Goal: Navigation & Orientation: Find specific page/section

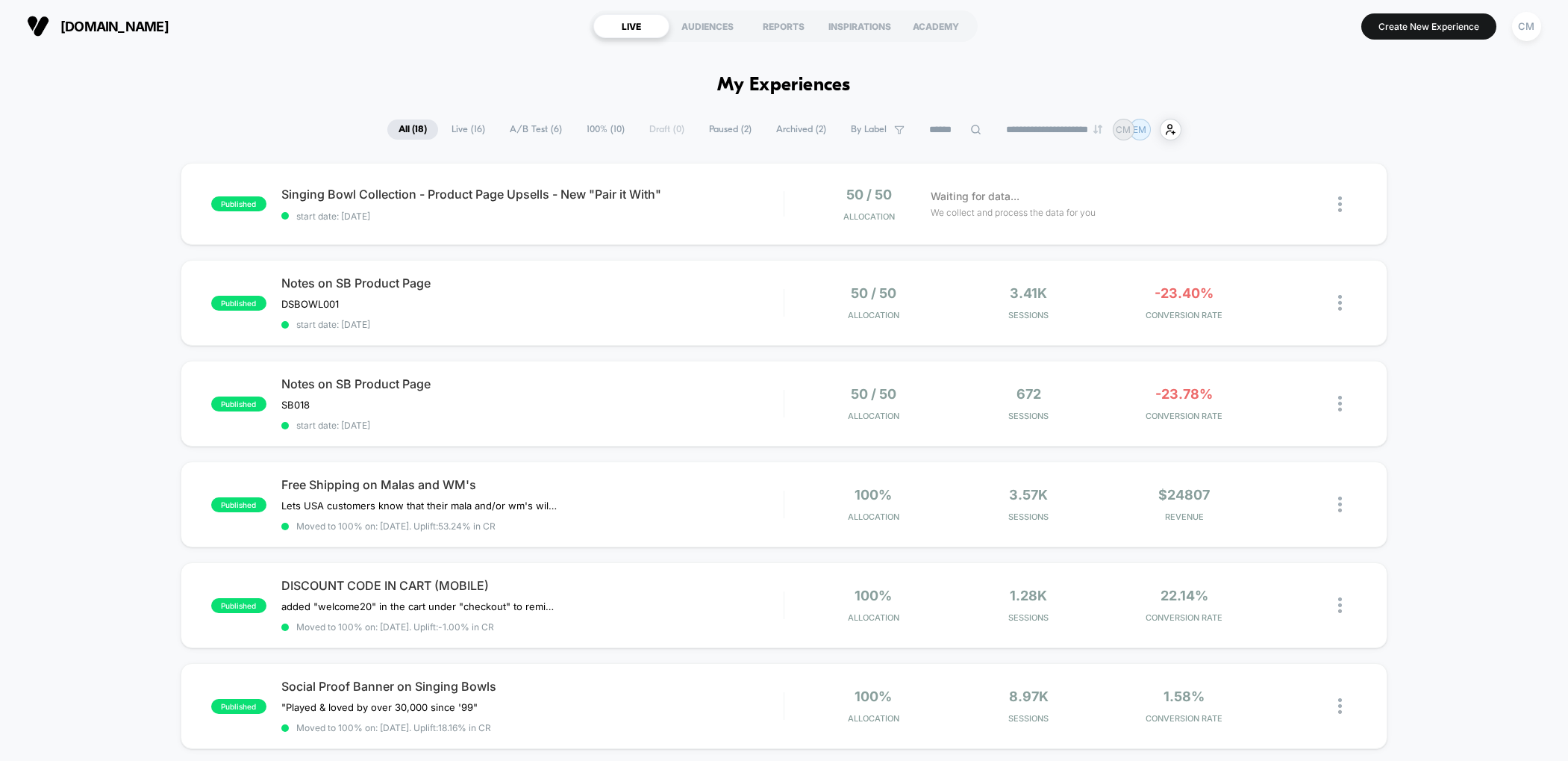
click at [522, 129] on span "A/B Test ( 6 )" at bounding box center [536, 130] width 75 height 20
click at [584, 292] on div "Notes on SB Product Page DSBOWL001 Click to edit experience details DSBOWL001 s…" at bounding box center [532, 303] width 502 height 55
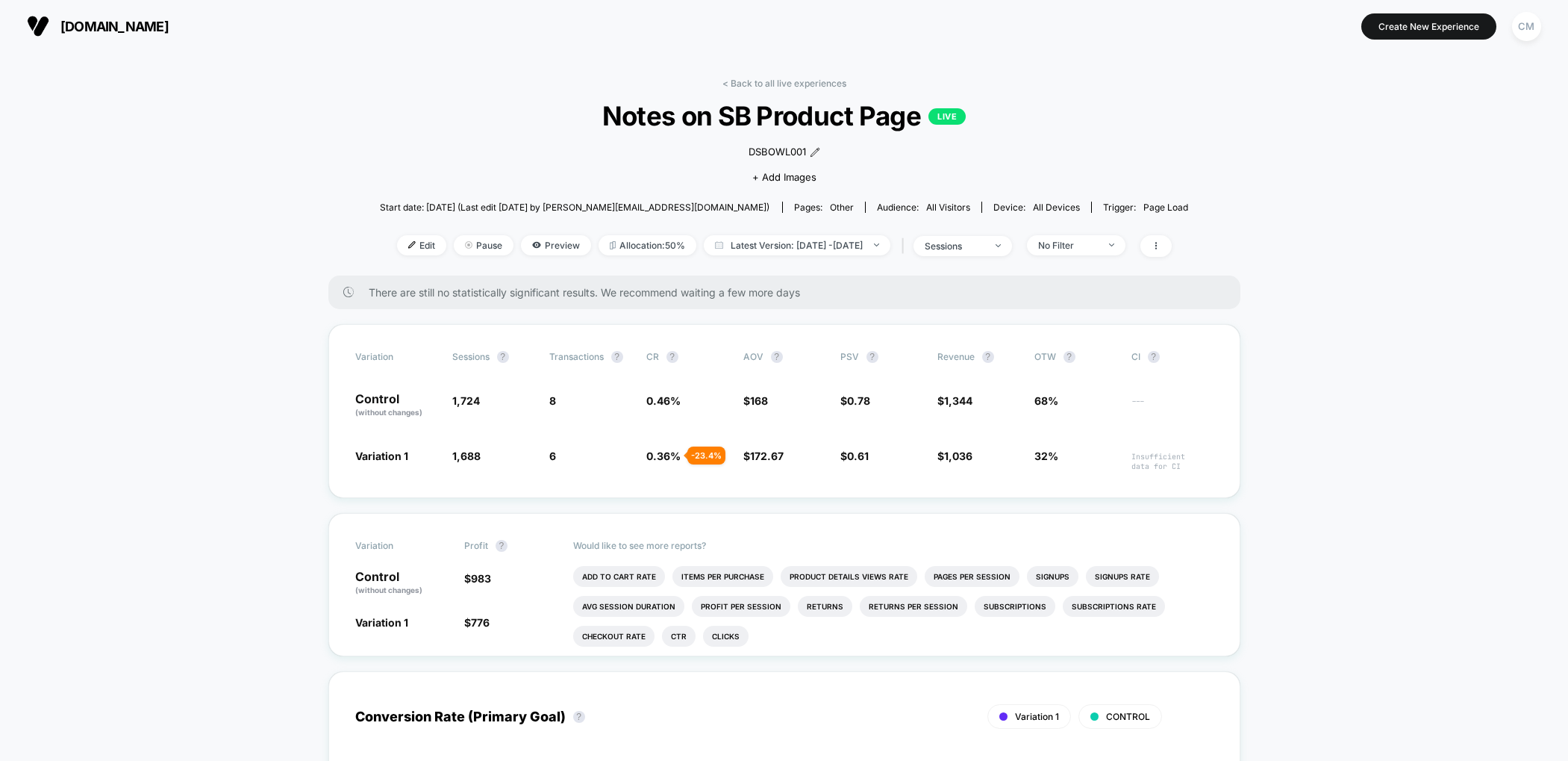
click at [738, 84] on link "< Back to all live experiences" at bounding box center [784, 83] width 124 height 11
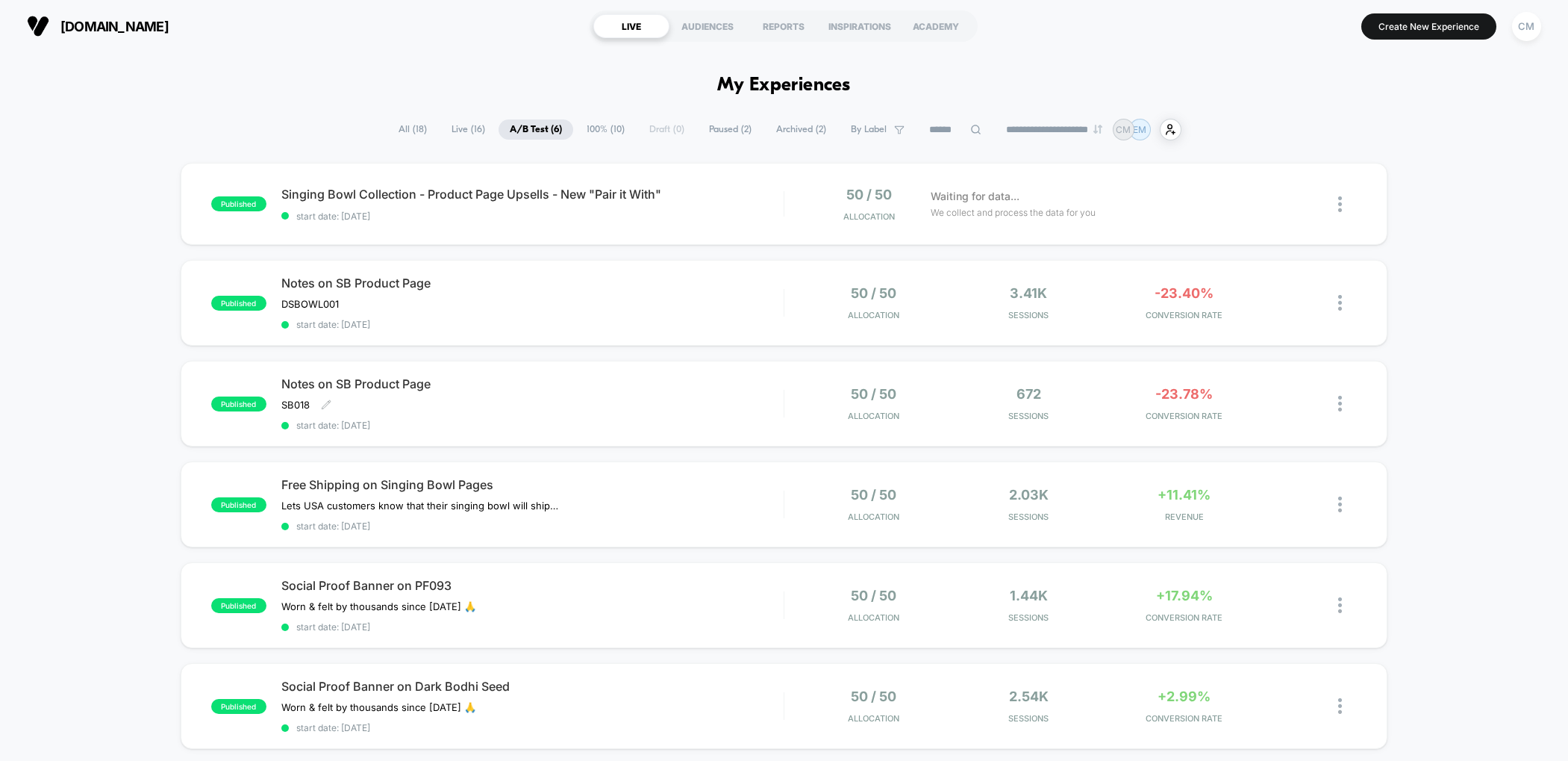
click at [638, 409] on div "Notes on SB Product Page SB018 Click to edit experience details SB018 start dat…" at bounding box center [532, 403] width 502 height 55
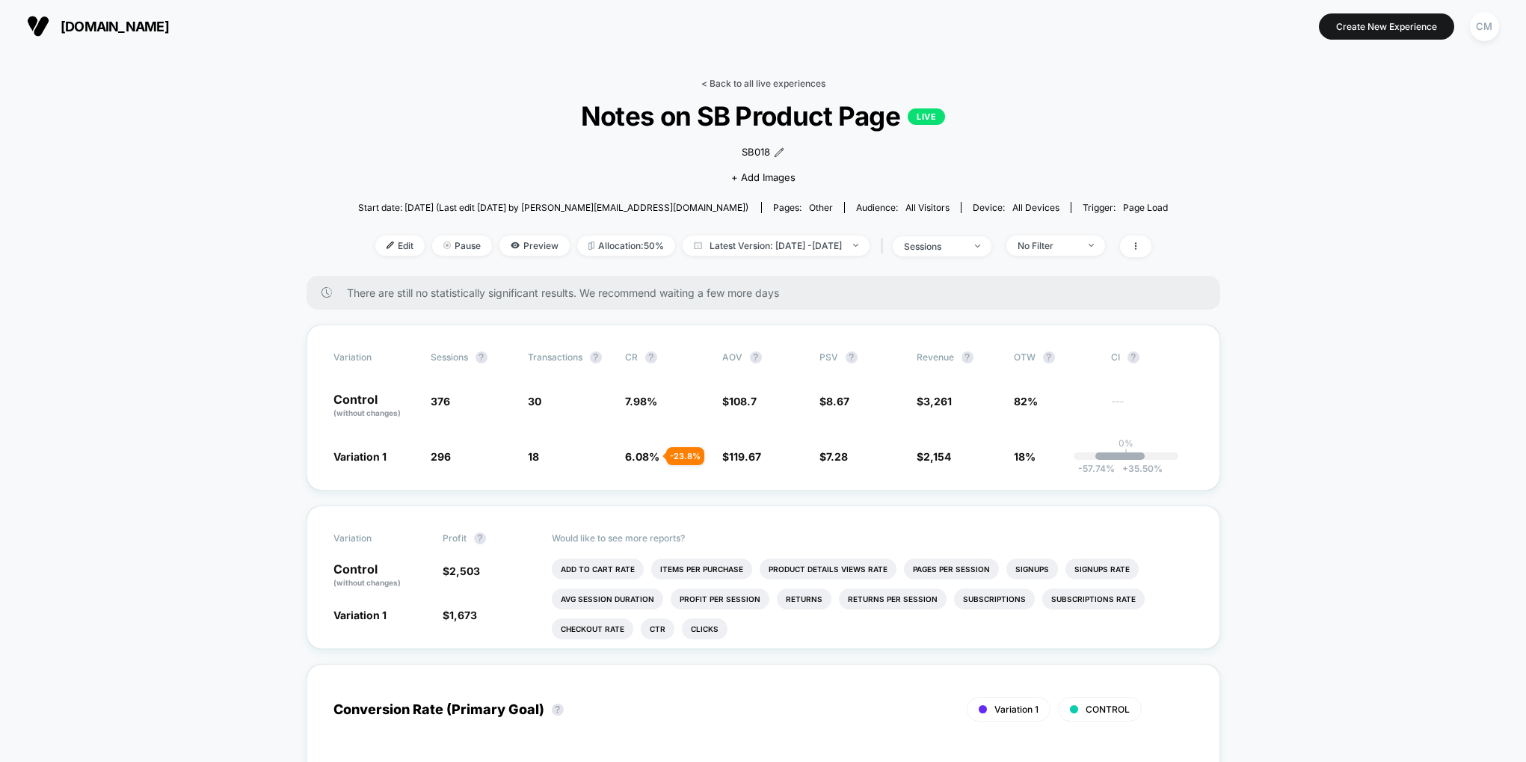
click at [753, 84] on link "< Back to all live experiences" at bounding box center [763, 83] width 124 height 11
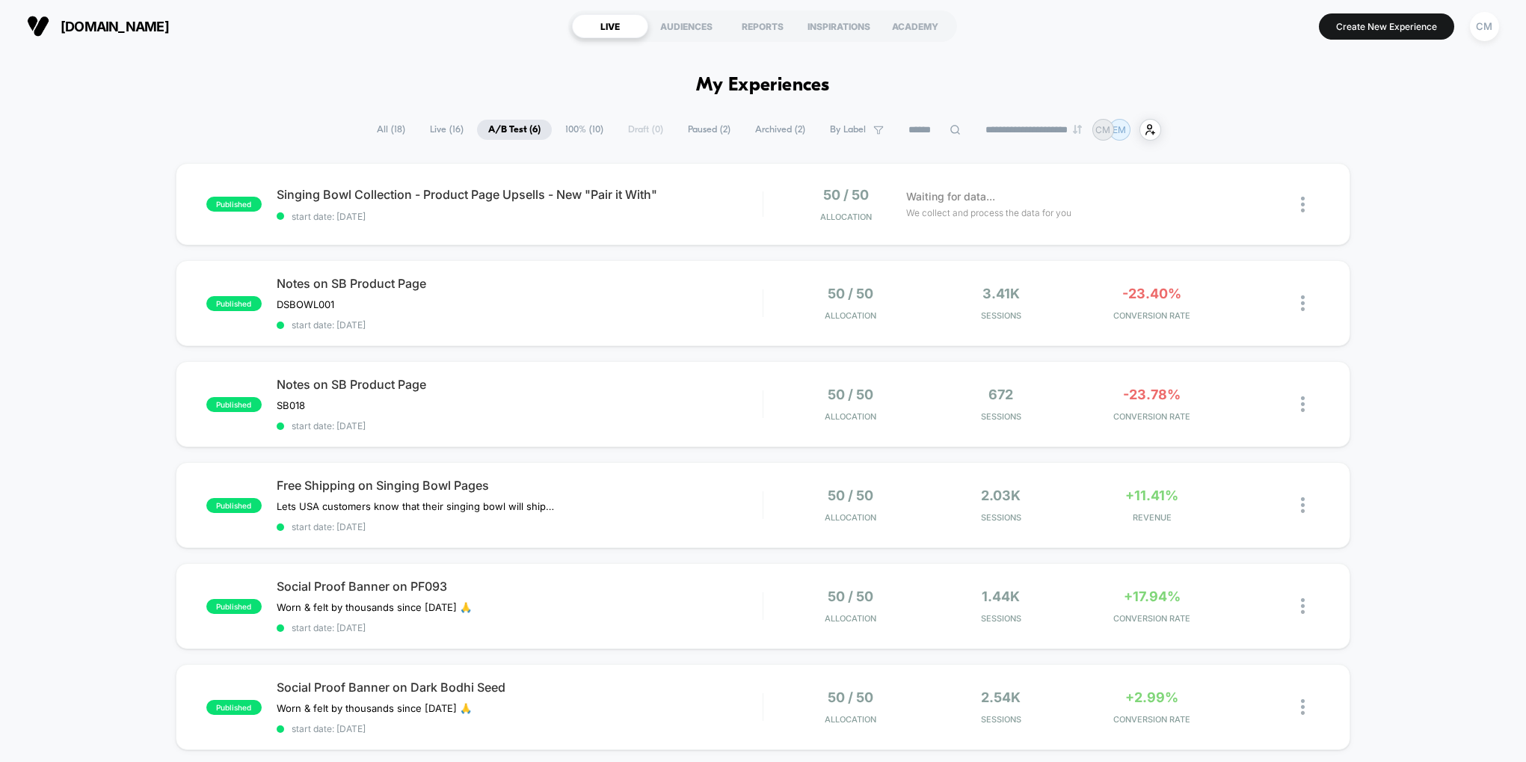
click at [369, 128] on span "All ( 18 )" at bounding box center [391, 130] width 51 height 20
